Goal: Check status

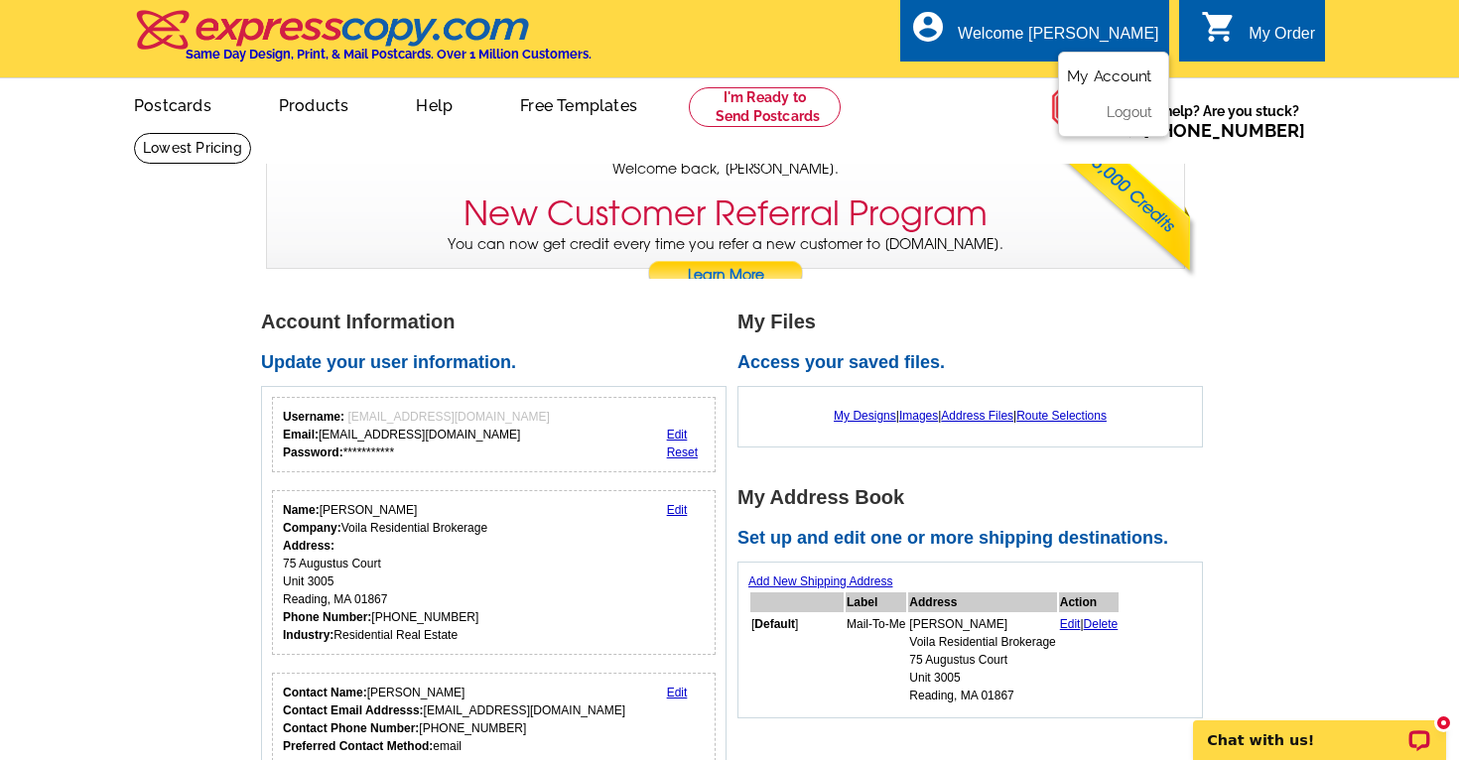
click at [1089, 74] on link "My Account" at bounding box center [1109, 76] width 85 height 18
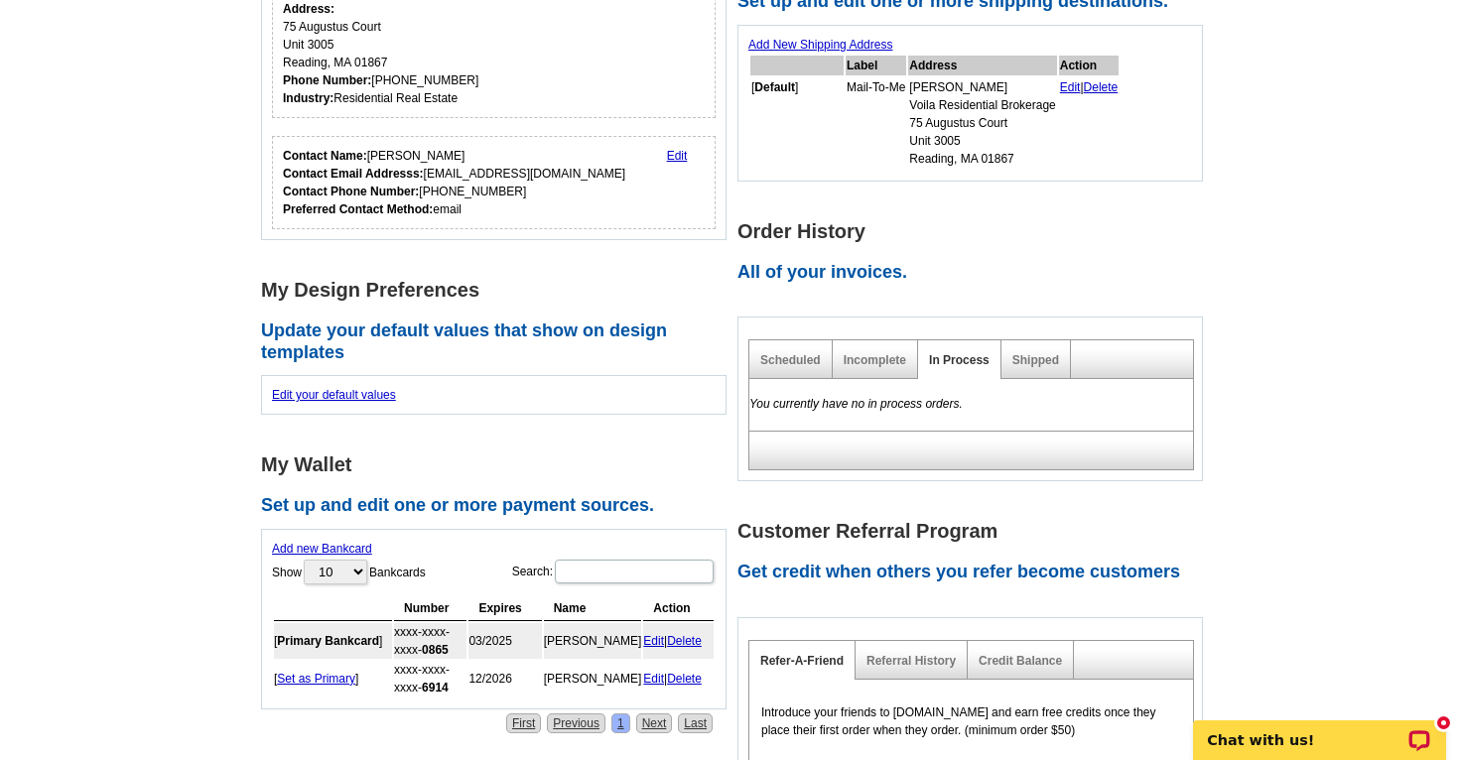
scroll to position [388, 0]
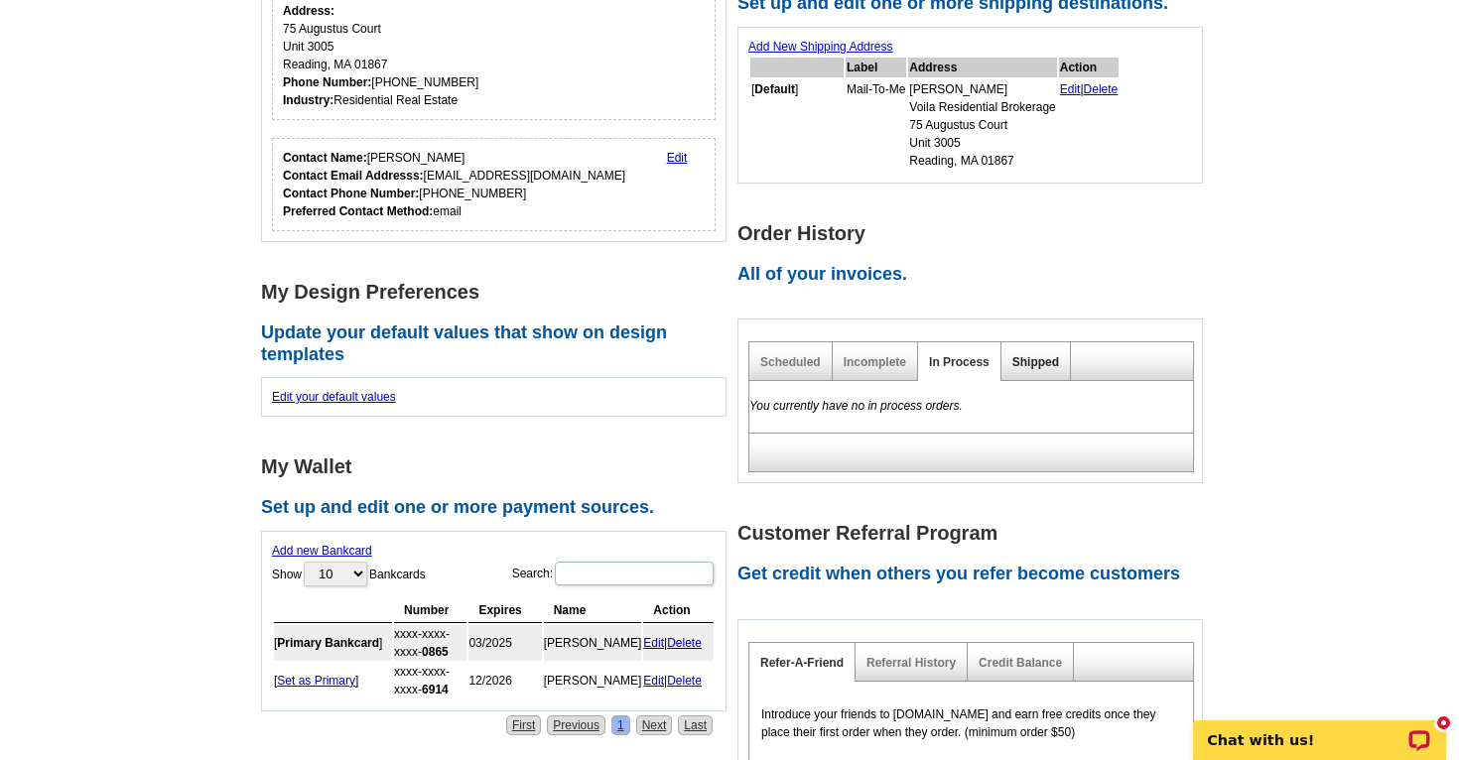
click at [1033, 360] on link "Shipped" at bounding box center [1035, 362] width 47 height 14
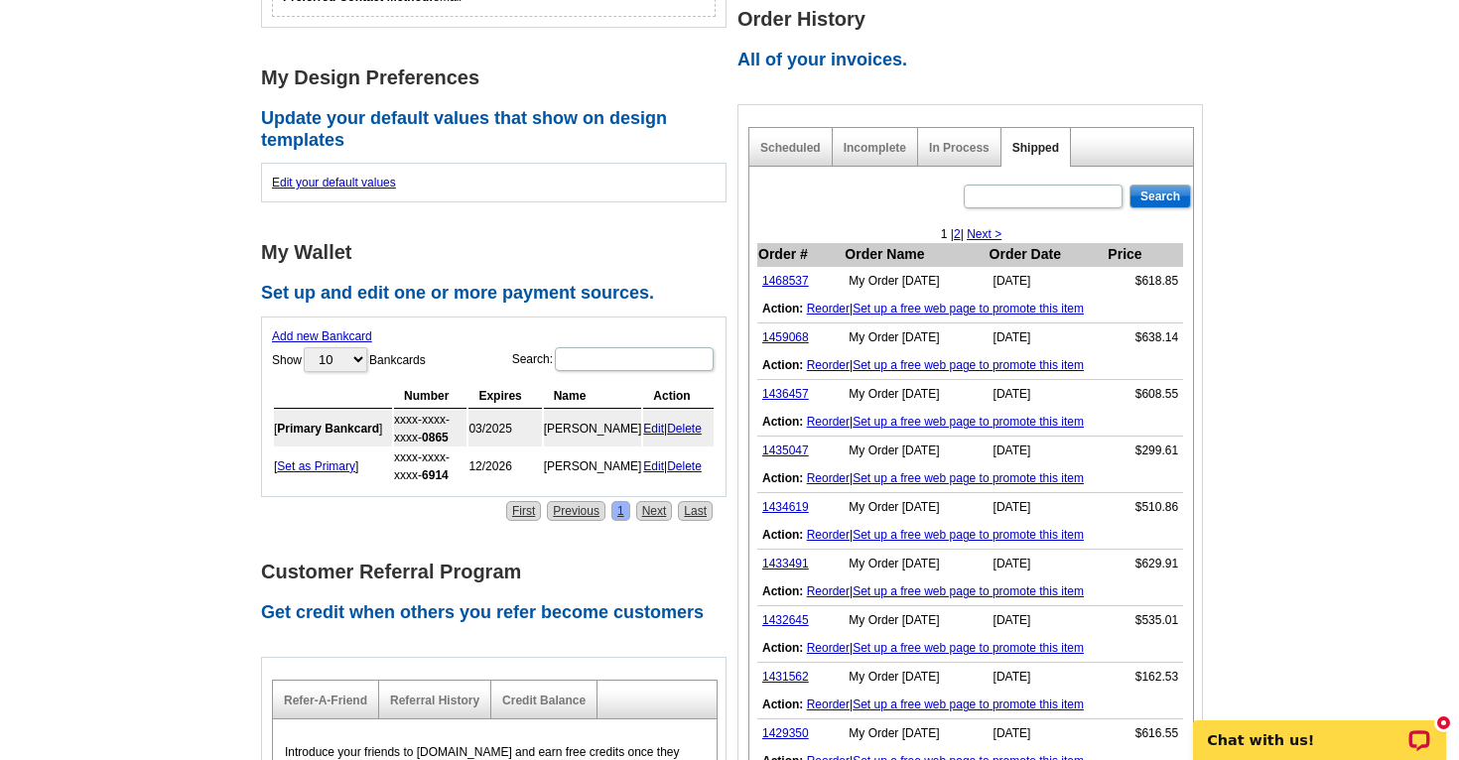
scroll to position [606, 0]
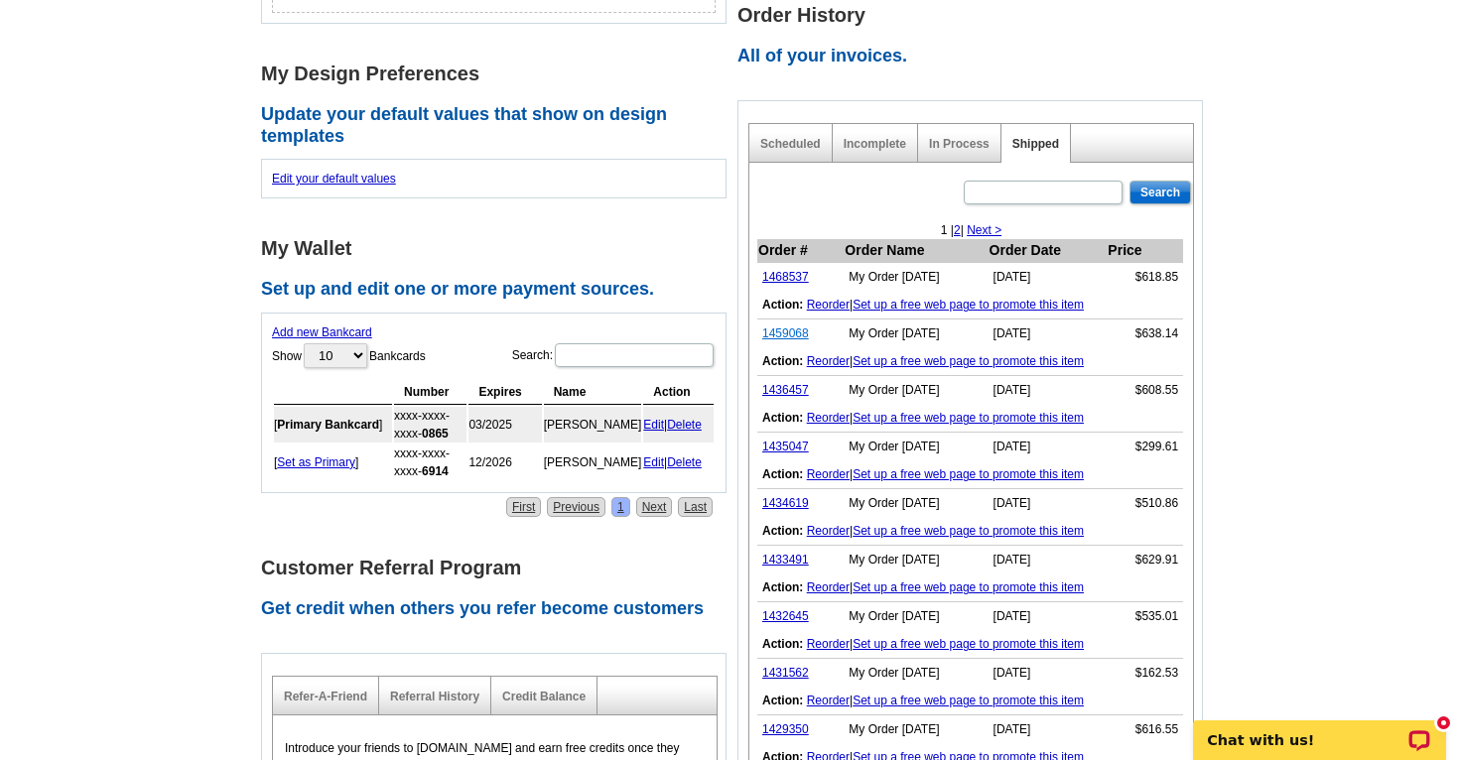
click at [788, 336] on link "1459068" at bounding box center [785, 334] width 47 height 14
